Goal: Information Seeking & Learning: Learn about a topic

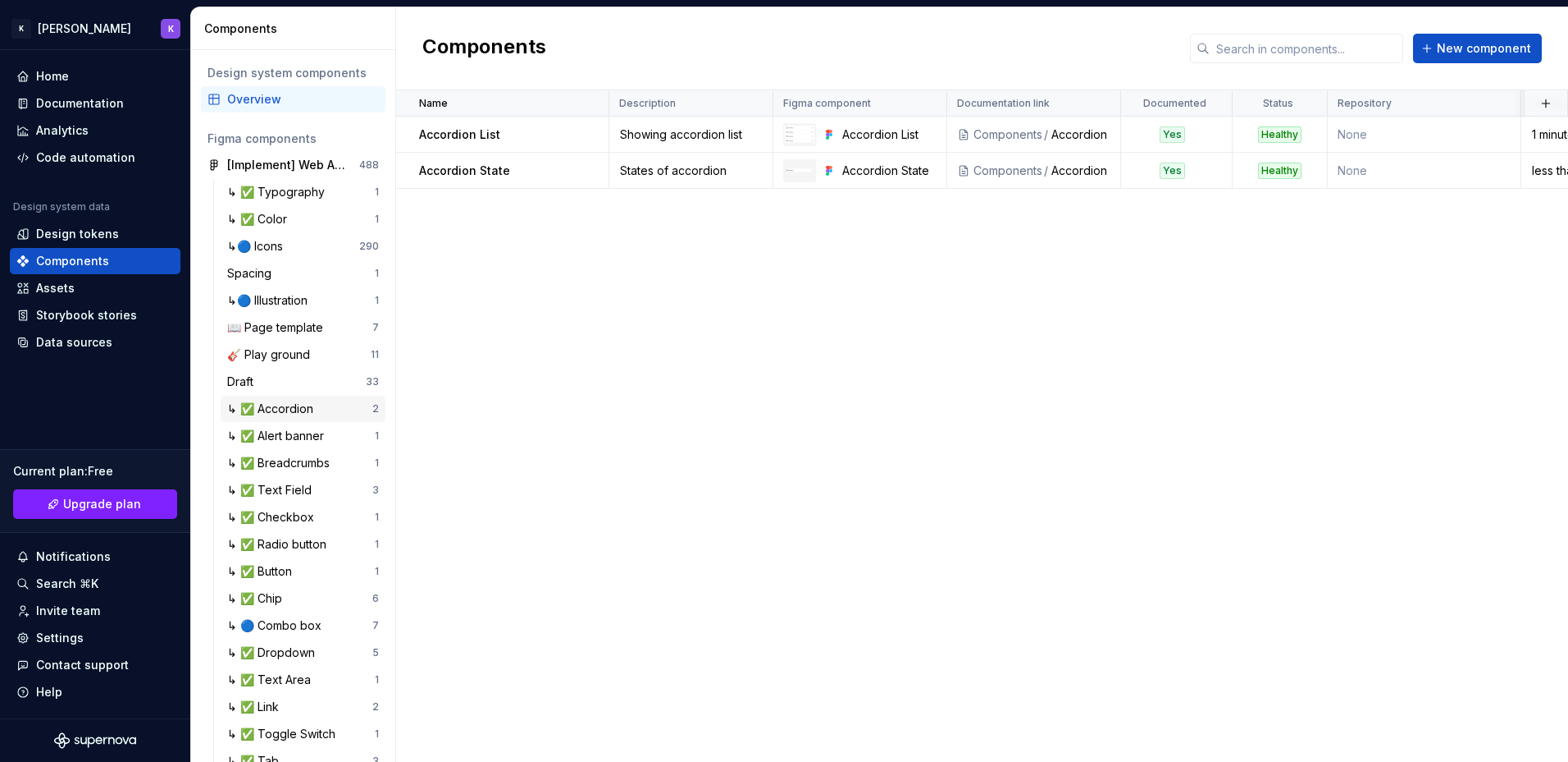
click at [280, 413] on div "↳ ✅ Accordion" at bounding box center [273, 408] width 93 height 16
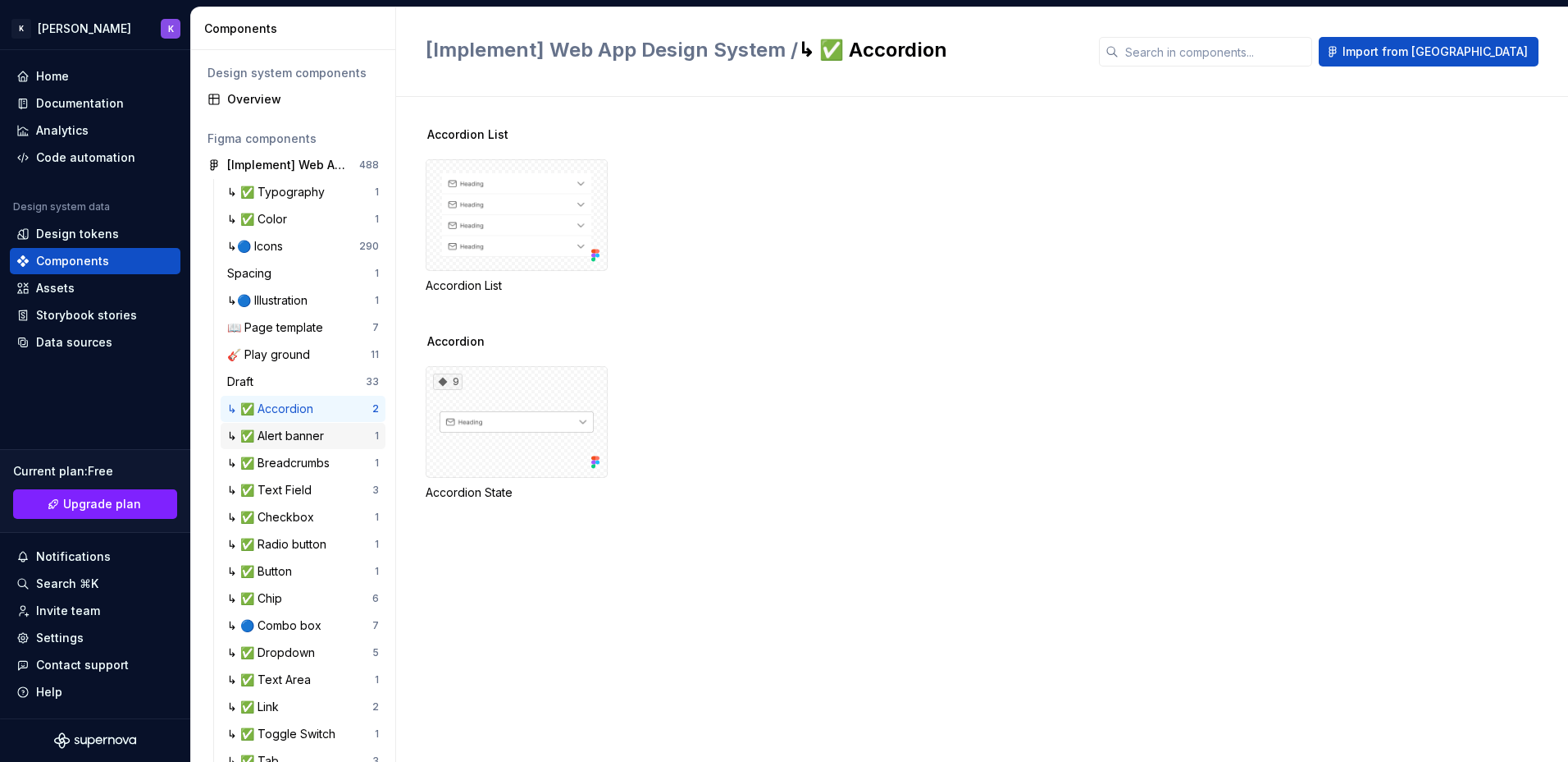
click at [292, 435] on div "↳ ✅ Alert banner" at bounding box center [279, 435] width 104 height 16
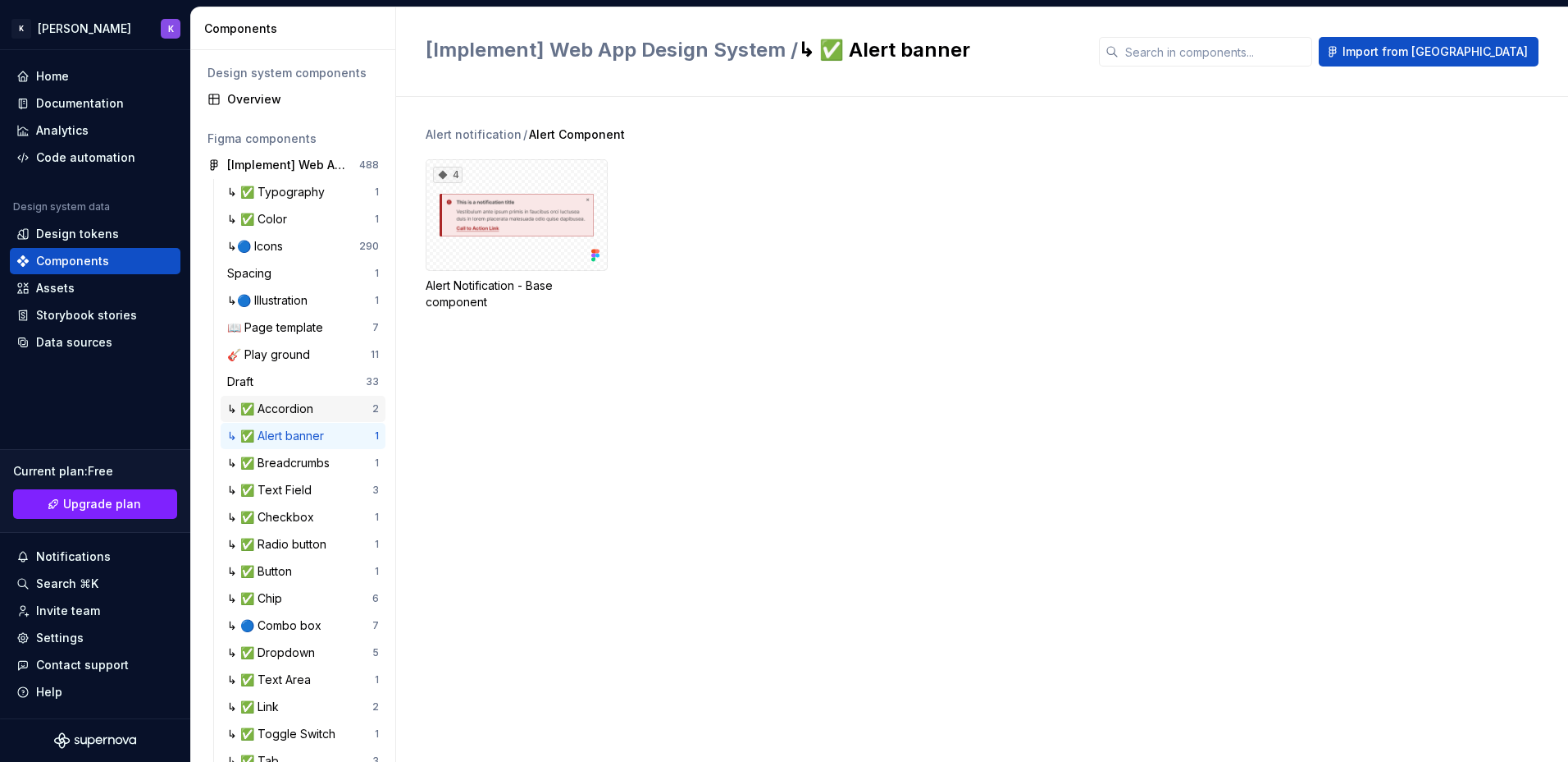
click at [295, 410] on div "↳ ✅ Accordion" at bounding box center [273, 408] width 93 height 16
click at [300, 524] on div "↳ ✅ Checkbox" at bounding box center [274, 517] width 94 height 16
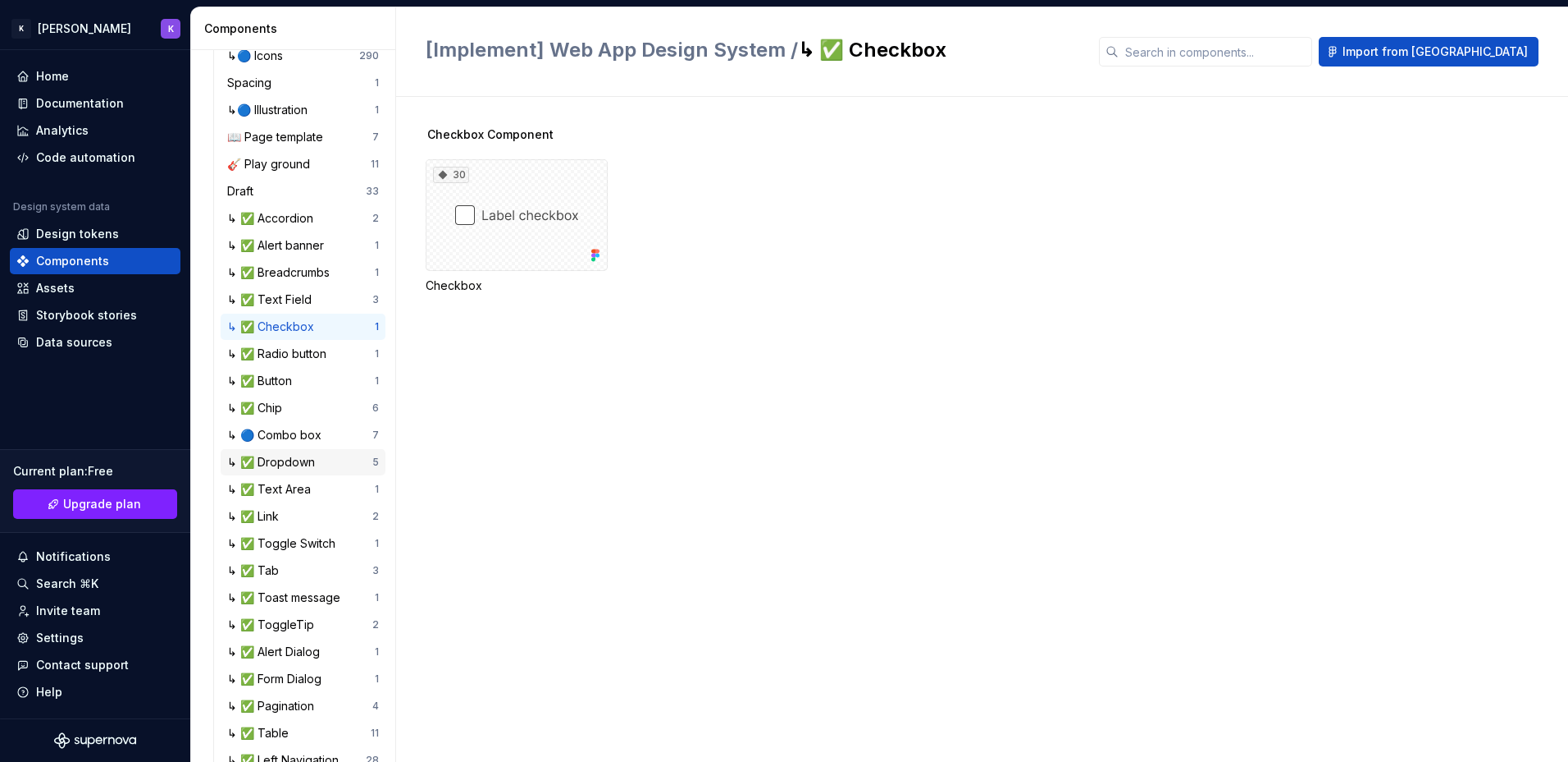
scroll to position [108, 0]
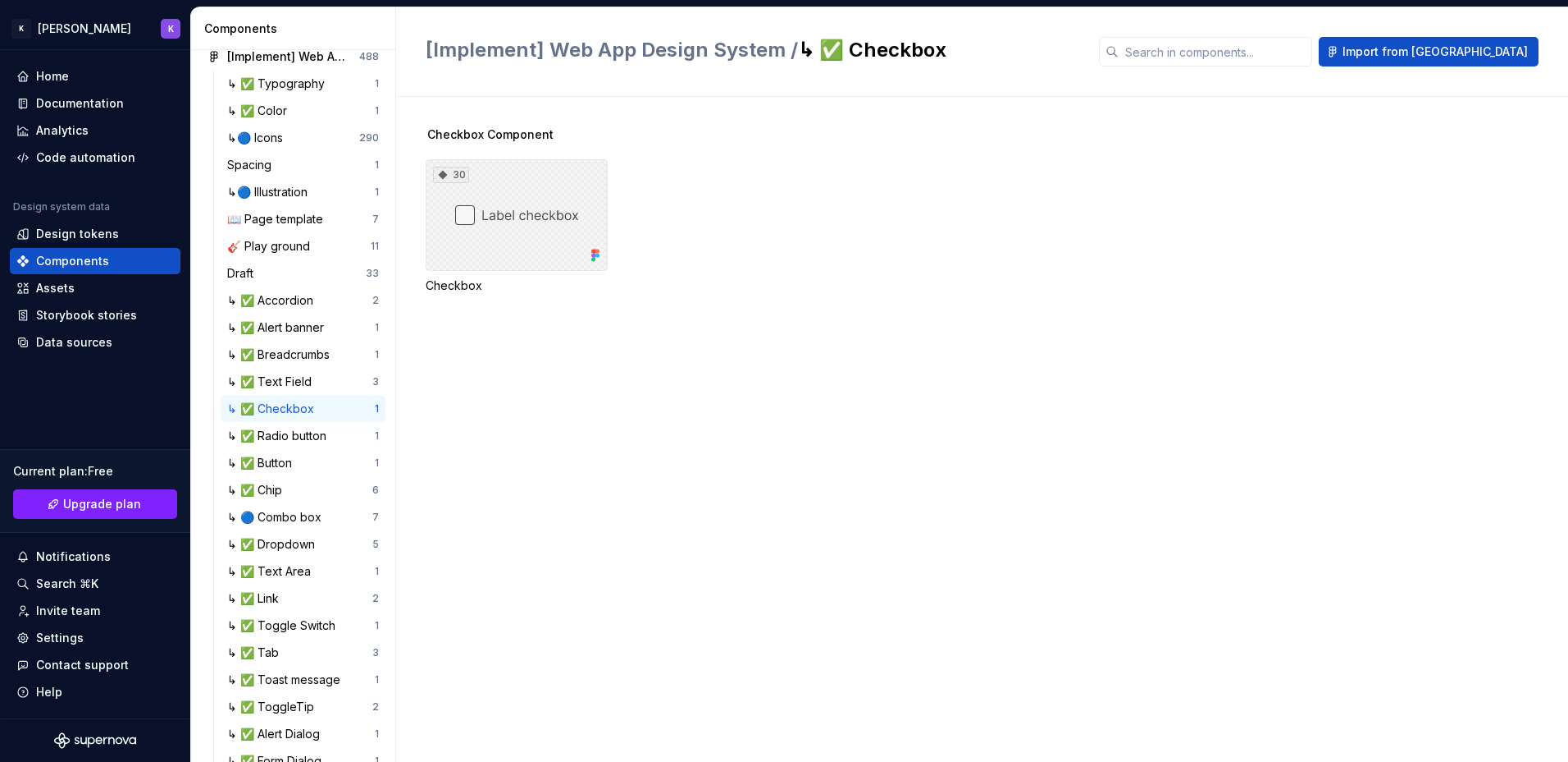
click at [557, 228] on div "30" at bounding box center [517, 215] width 182 height 112
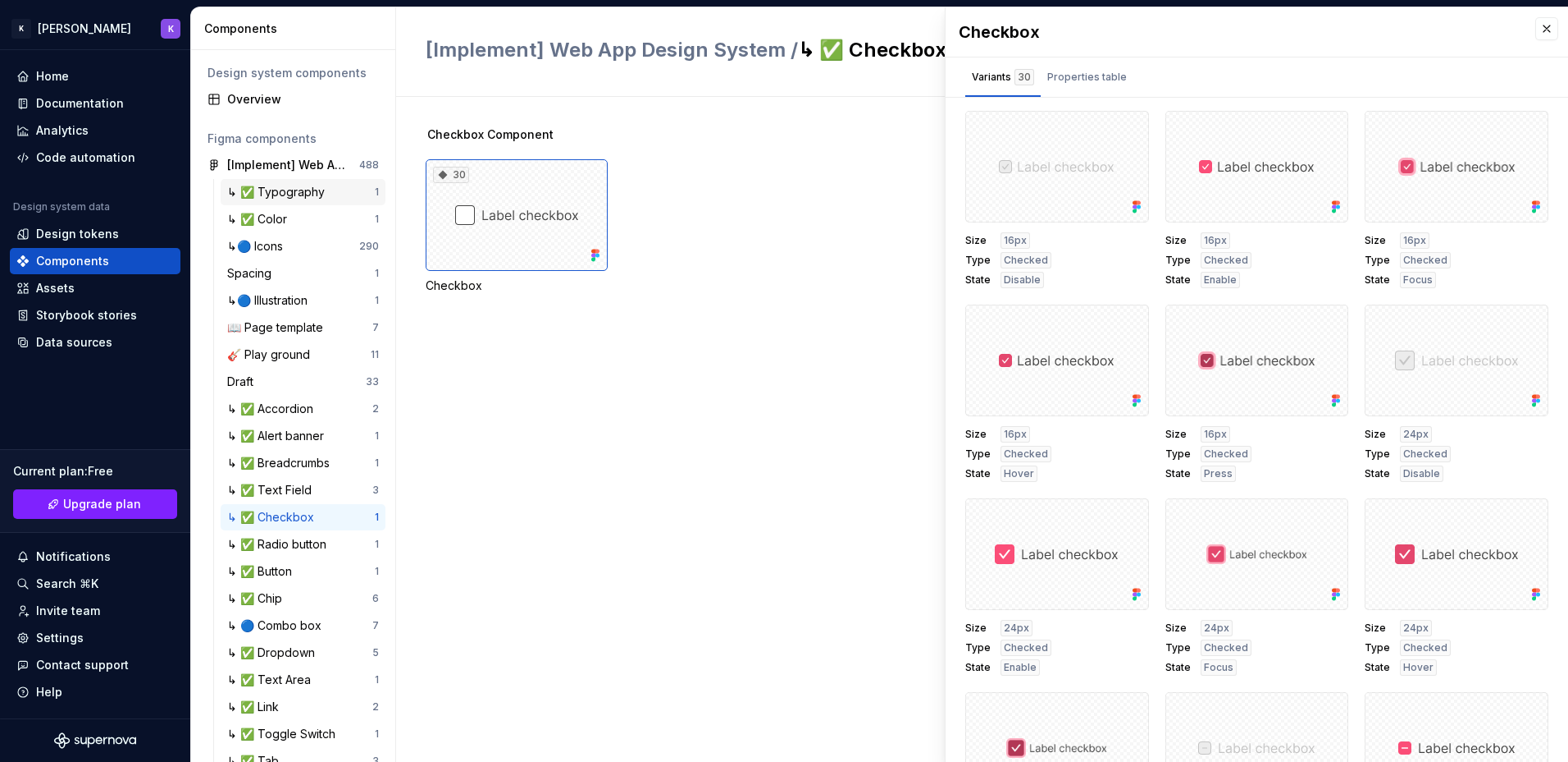
click at [301, 200] on div "↳ ✅ Typography" at bounding box center [279, 192] width 104 height 16
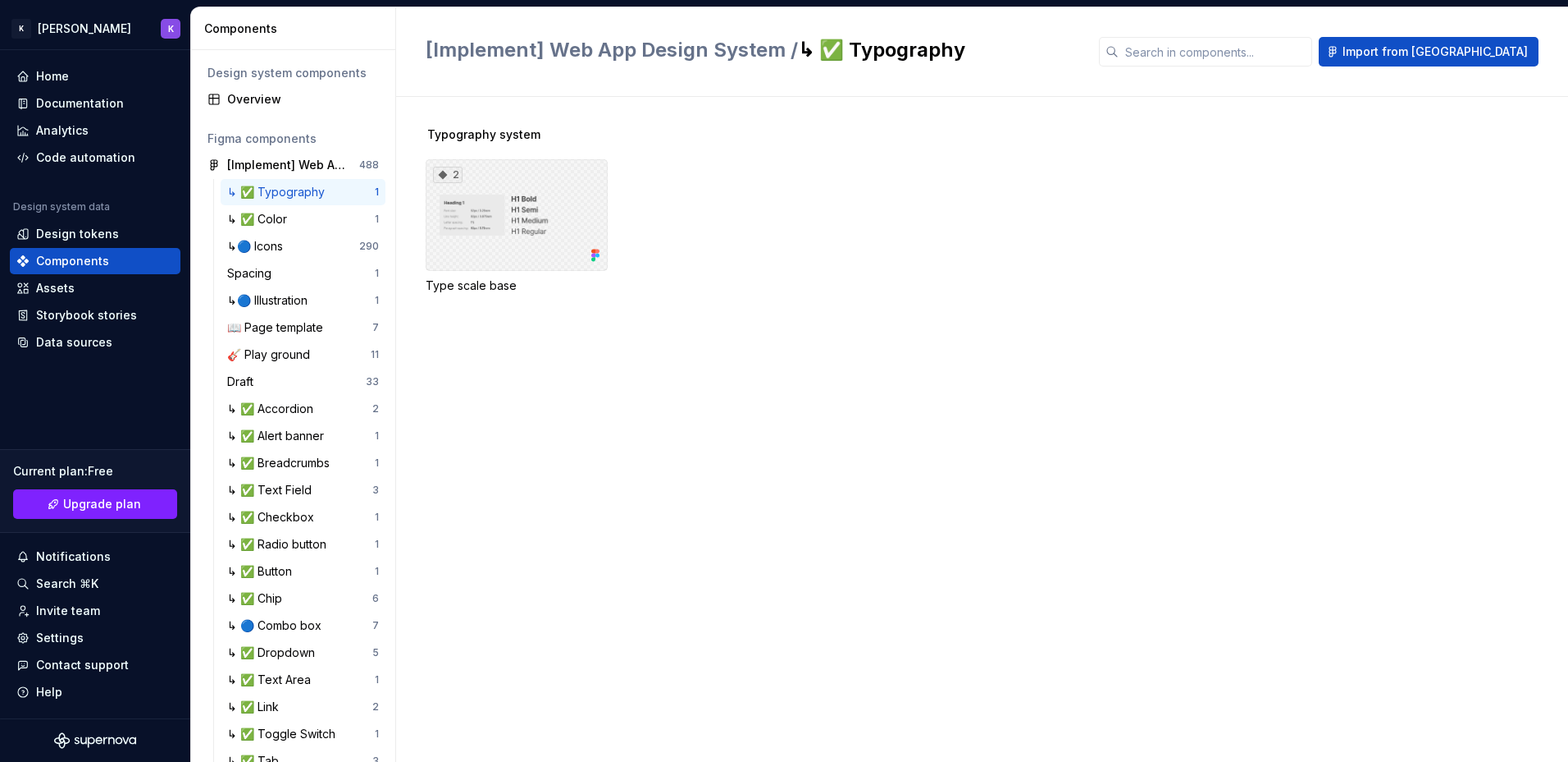
click at [507, 237] on div "2" at bounding box center [517, 215] width 182 height 112
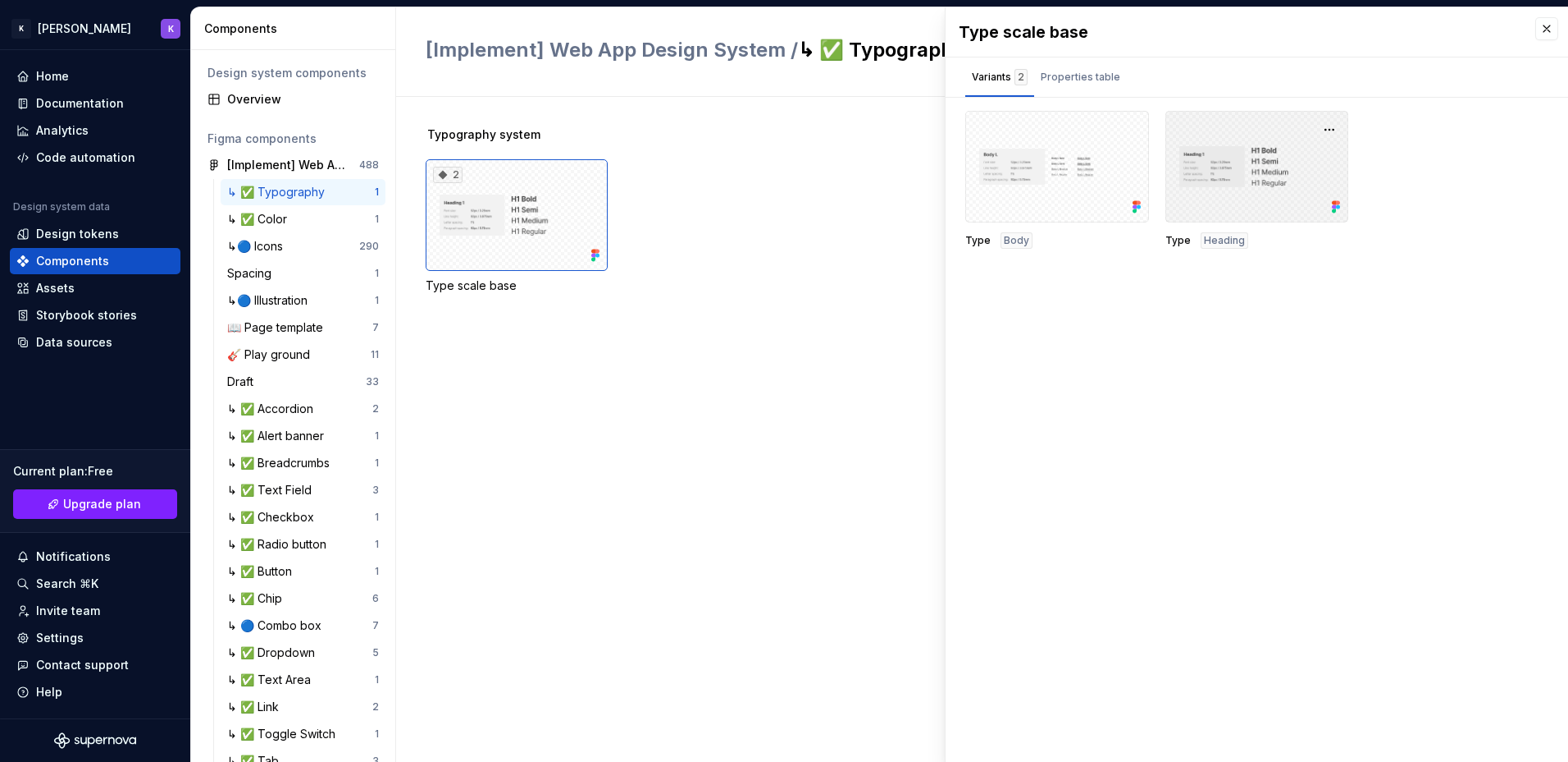
click at [1241, 154] on div at bounding box center [1258, 167] width 184 height 112
click at [1086, 139] on div at bounding box center [1057, 167] width 184 height 112
click at [253, 215] on div "↳ ✅ Color" at bounding box center [261, 219] width 67 height 16
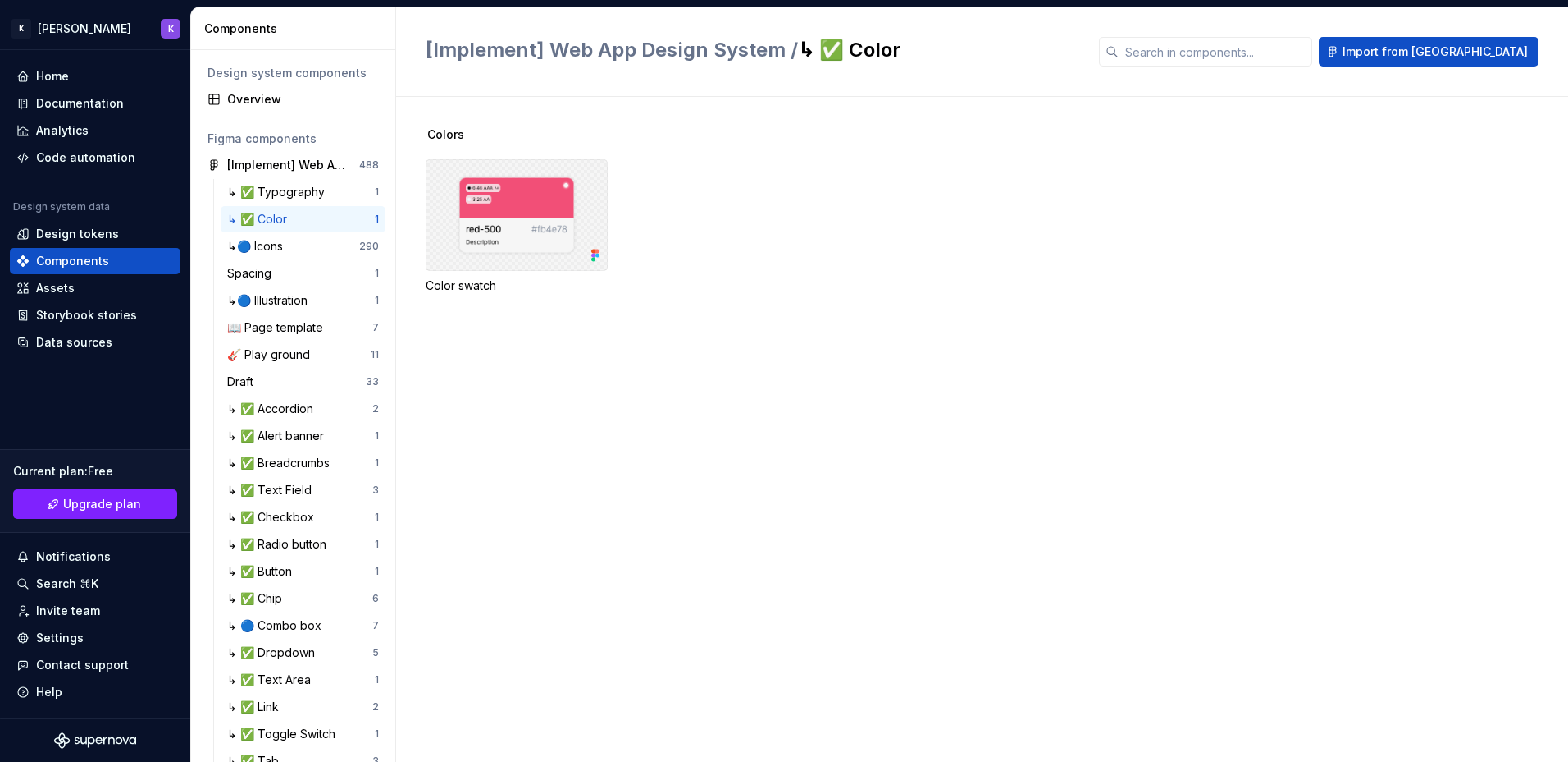
click at [583, 208] on div at bounding box center [517, 215] width 182 height 112
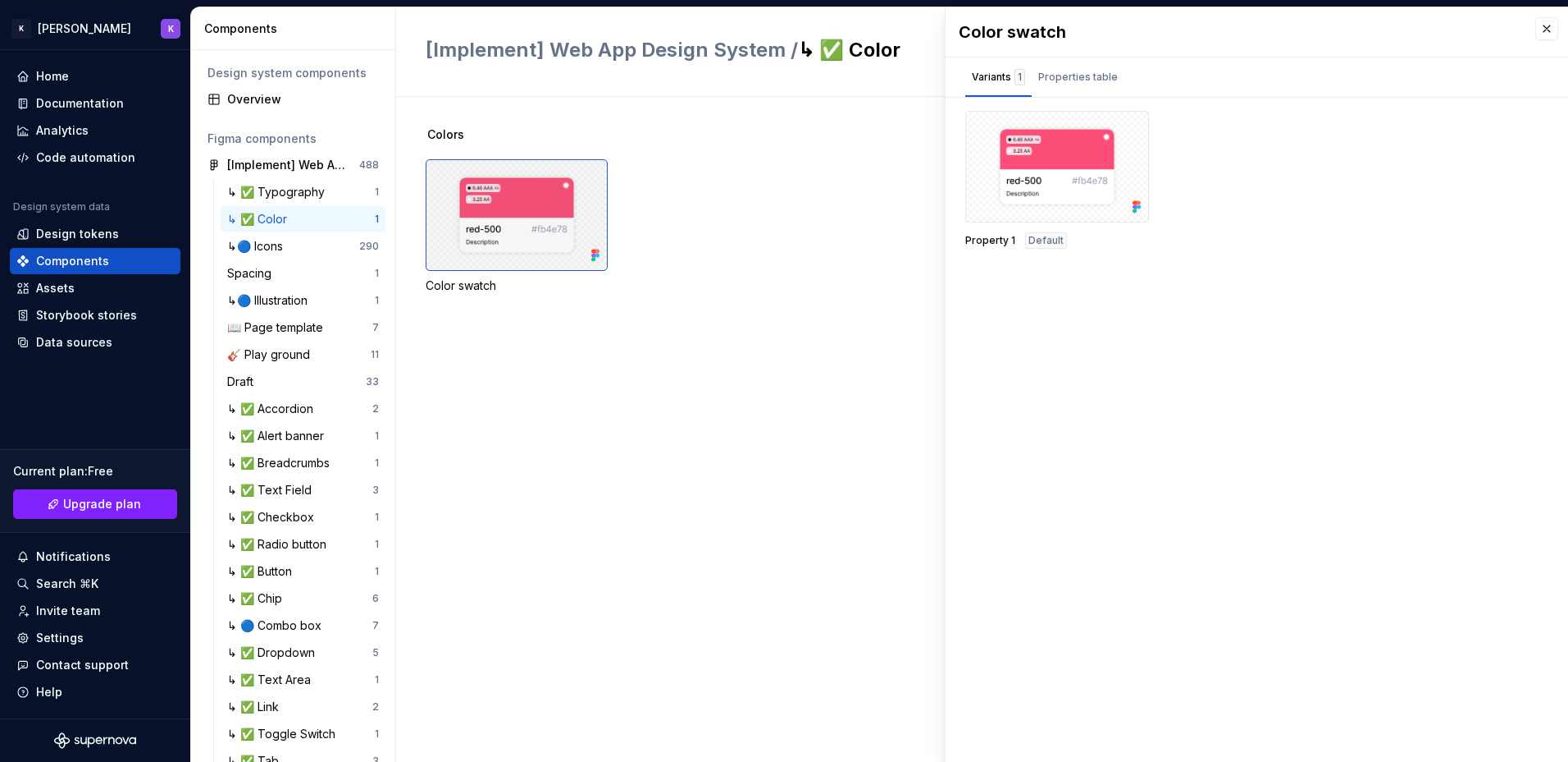
click at [560, 213] on div at bounding box center [517, 215] width 182 height 112
click at [1056, 85] on div "Properties table" at bounding box center [1078, 77] width 93 height 26
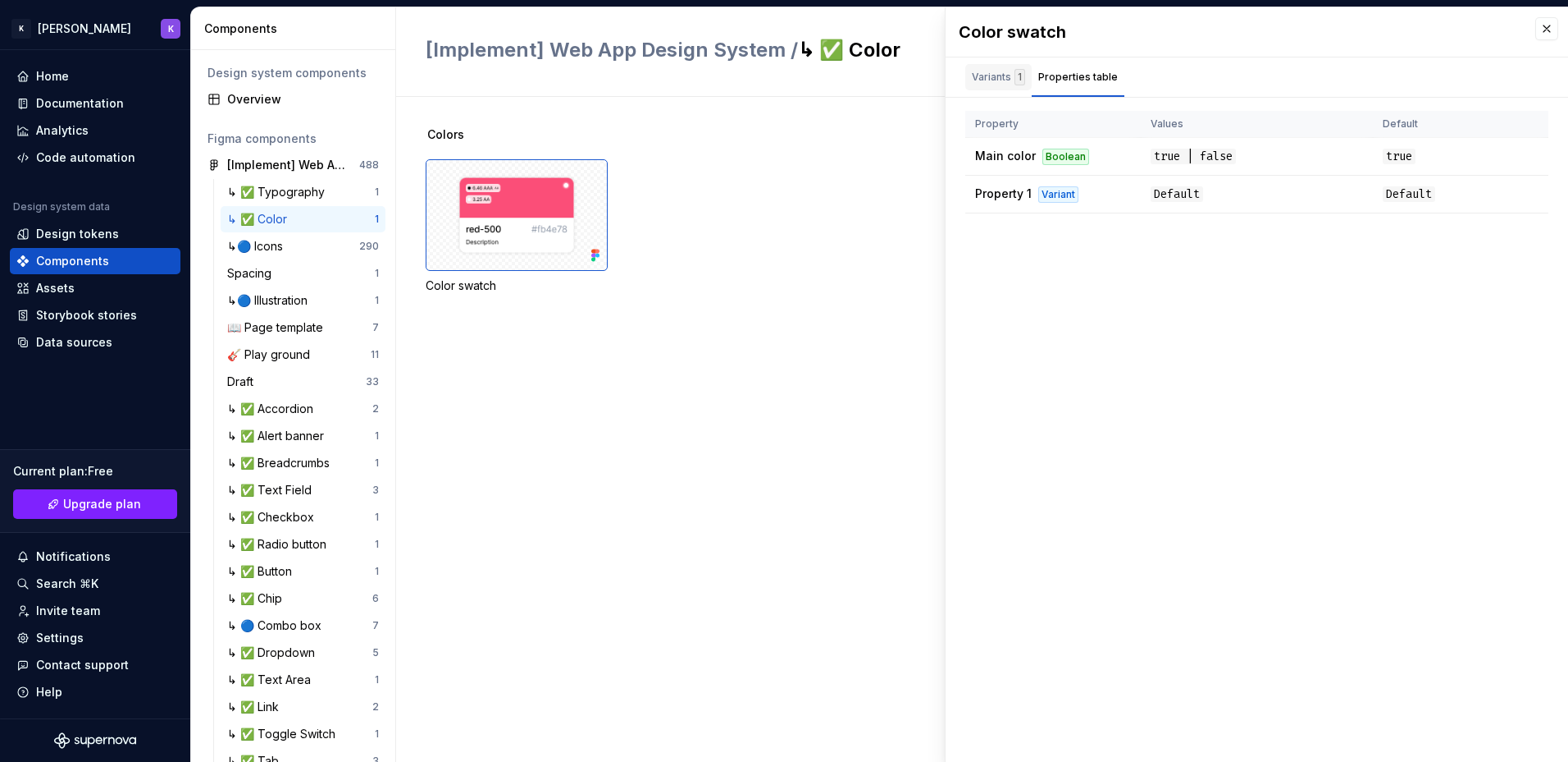
click at [981, 64] on div "Variants 1" at bounding box center [998, 77] width 67 height 26
